Goal: Transaction & Acquisition: Obtain resource

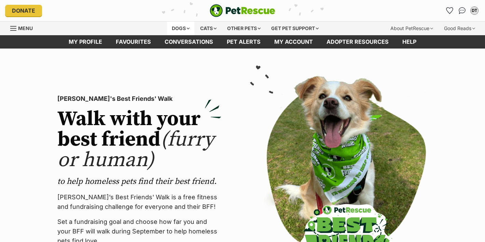
click at [185, 26] on div "Dogs" at bounding box center [180, 29] width 27 height 14
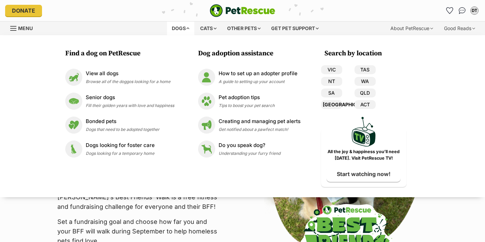
click at [337, 103] on link "[GEOGRAPHIC_DATA]" at bounding box center [331, 104] width 21 height 9
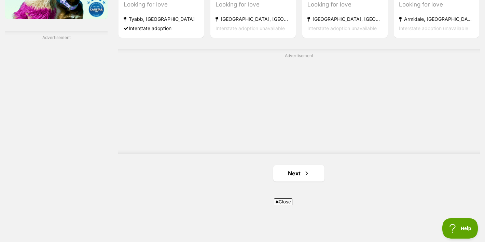
scroll to position [1191, 0]
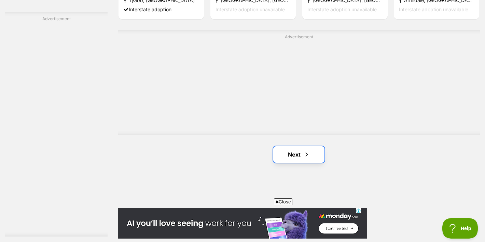
click at [313, 156] on link "Next" at bounding box center [298, 154] width 51 height 16
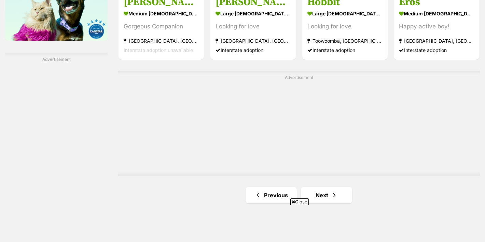
scroll to position [1150, 0]
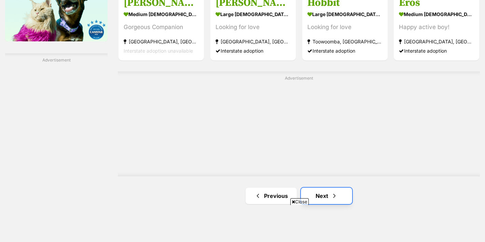
click at [322, 199] on link "Next" at bounding box center [326, 195] width 51 height 16
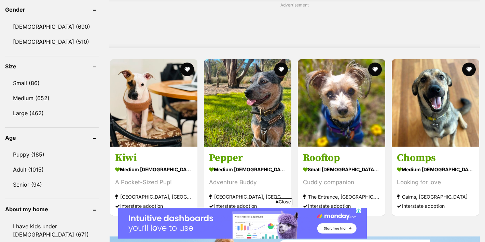
scroll to position [597, 0]
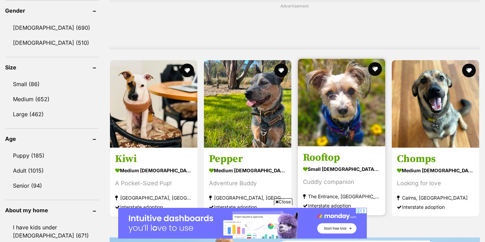
click at [337, 149] on article "Rooftop small male Dog Cuddly companion The Entrance, NSW Interstate adoption" at bounding box center [341, 137] width 89 height 158
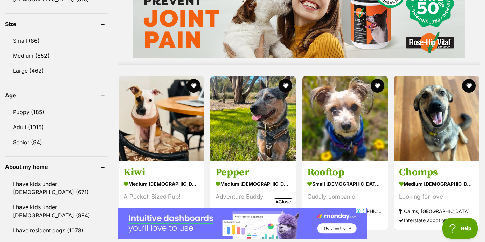
scroll to position [652, 0]
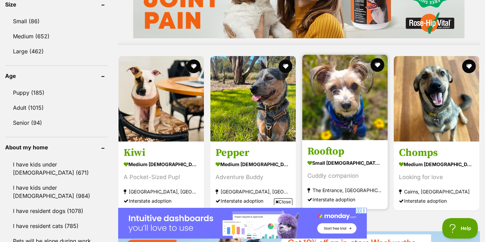
click at [314, 154] on h3 "Rooftop" at bounding box center [344, 151] width 75 height 13
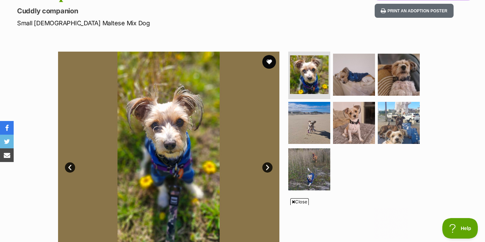
scroll to position [90, 0]
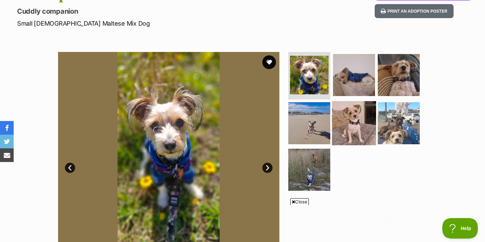
click at [355, 111] on img at bounding box center [354, 123] width 44 height 44
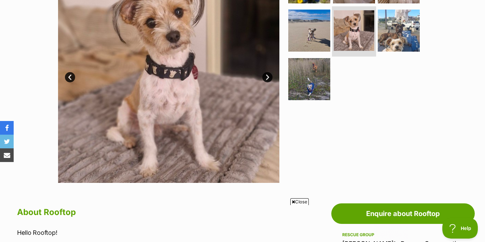
scroll to position [180, 0]
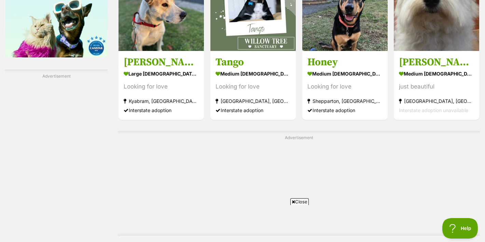
scroll to position [1209, 0]
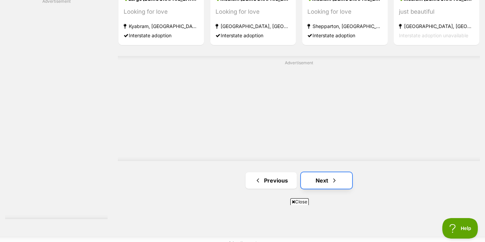
click at [320, 180] on link "Next" at bounding box center [326, 180] width 51 height 16
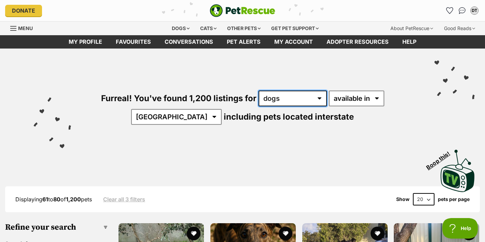
click at [283, 95] on select "any type of pet cats dogs other pets" at bounding box center [292, 98] width 68 height 16
select select "Cats"
click at [258, 90] on select "any type of pet cats dogs other pets" at bounding box center [292, 98] width 68 height 16
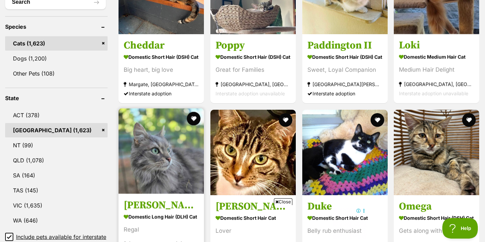
click at [176, 188] on img at bounding box center [160, 150] width 85 height 85
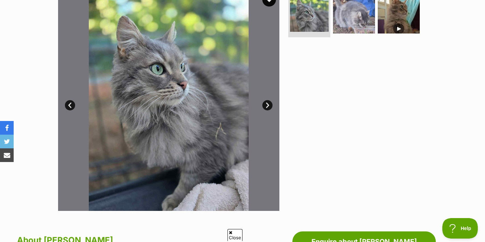
click at [267, 103] on link "Next" at bounding box center [267, 105] width 10 height 10
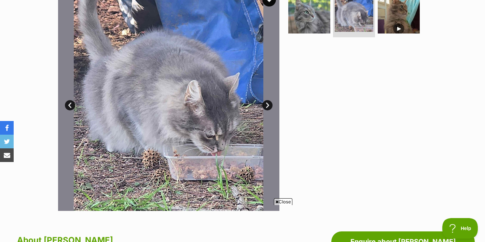
click at [267, 103] on link "Next" at bounding box center [267, 105] width 10 height 10
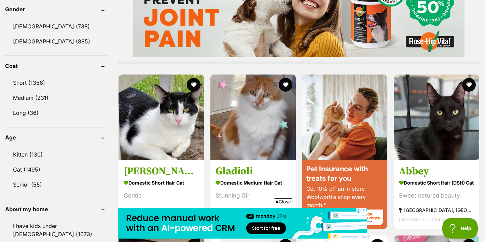
scroll to position [590, 0]
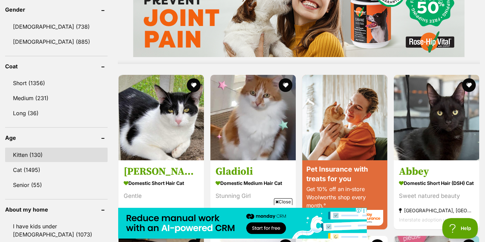
click at [34, 155] on link "Kitten (130)" at bounding box center [56, 154] width 102 height 14
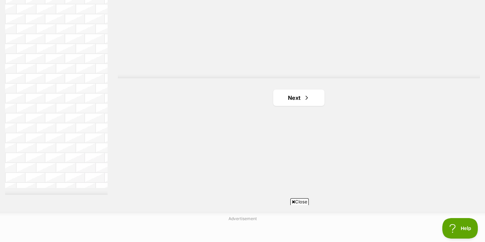
scroll to position [1247, 0]
click at [312, 100] on link "Next" at bounding box center [298, 98] width 51 height 16
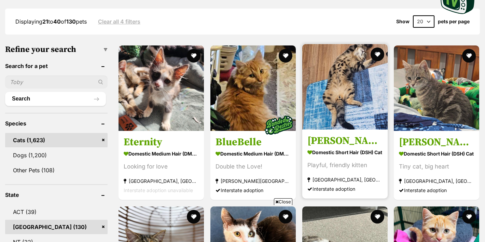
scroll to position [180, 0]
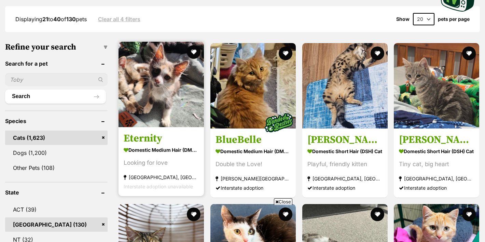
click at [169, 114] on img at bounding box center [160, 84] width 85 height 85
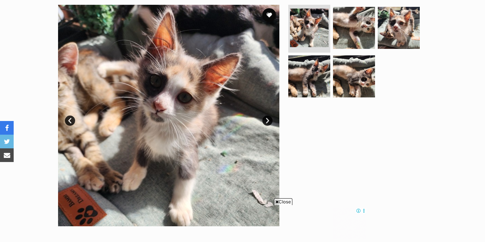
scroll to position [137, 0]
click at [266, 121] on link "Next" at bounding box center [267, 121] width 10 height 10
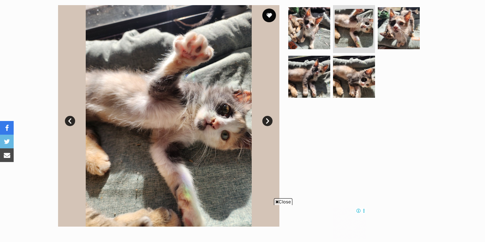
click at [266, 121] on link "Next" at bounding box center [267, 121] width 10 height 10
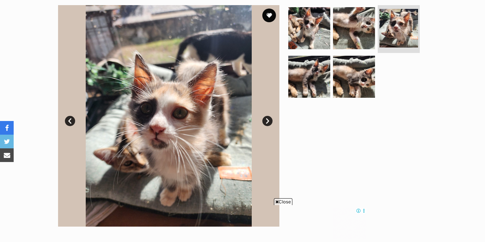
click at [266, 121] on link "Next" at bounding box center [267, 121] width 10 height 10
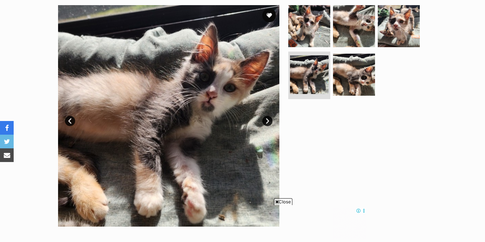
scroll to position [0, 0]
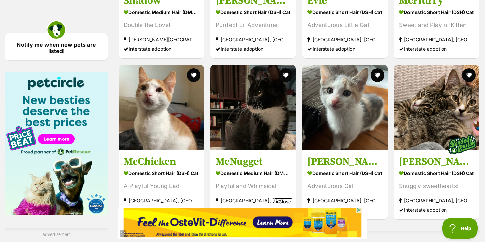
scroll to position [995, 0]
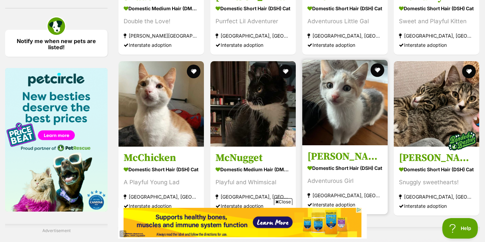
click at [321, 183] on div "Adventurous Girl" at bounding box center [344, 180] width 75 height 9
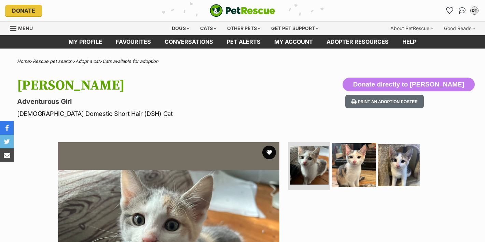
click at [348, 173] on img at bounding box center [354, 165] width 44 height 44
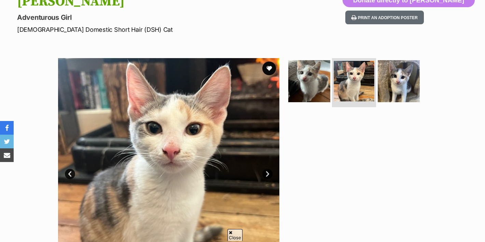
scroll to position [87, 0]
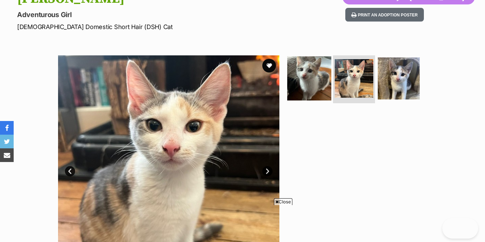
click at [313, 86] on img at bounding box center [309, 78] width 44 height 44
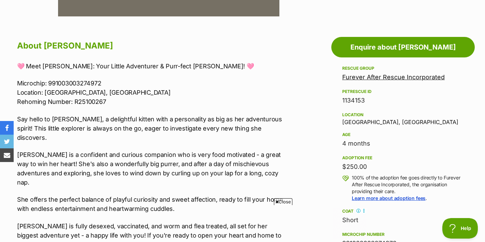
scroll to position [0, 0]
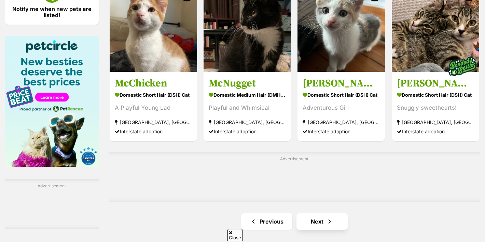
scroll to position [1027, 0]
click at [309, 223] on link "Next" at bounding box center [321, 221] width 51 height 16
